Goal: Navigation & Orientation: Find specific page/section

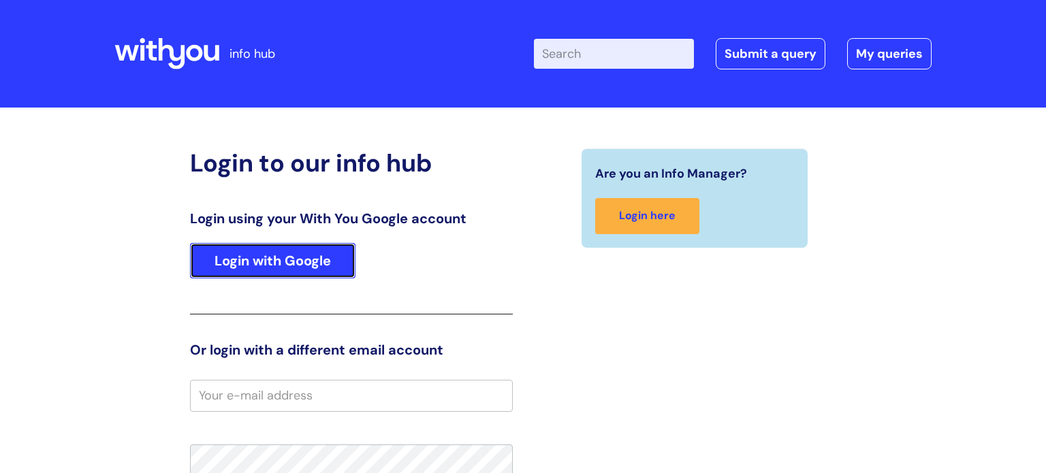
click at [244, 255] on link "Login with Google" at bounding box center [272, 260] width 165 height 35
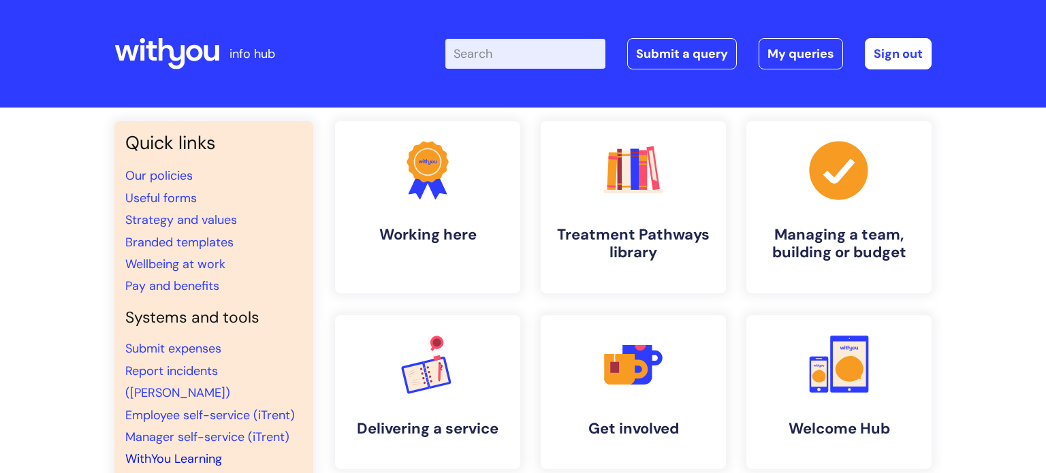
click at [204, 451] on link "WithYou Learning" at bounding box center [173, 459] width 97 height 16
click at [66, 293] on div "Quick links Our policies Useful forms Strategy and values Branded templates Wel…" at bounding box center [523, 456] width 1046 height 696
